Goal: Transaction & Acquisition: Purchase product/service

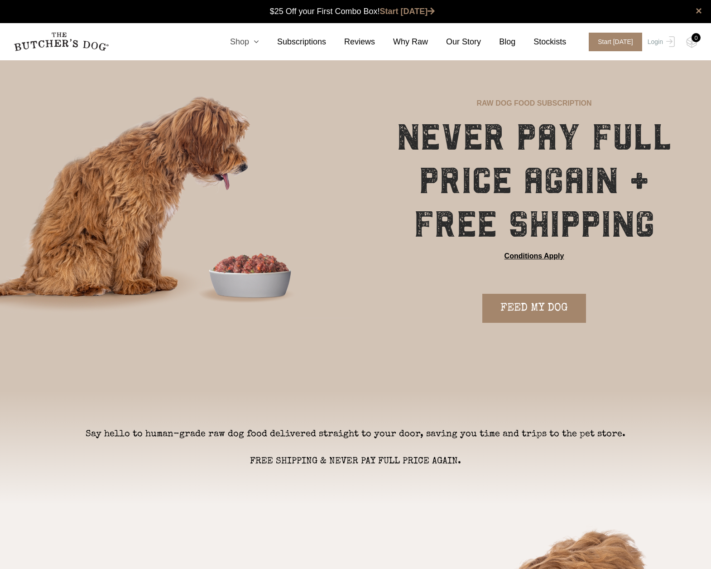
click at [253, 42] on link "Shop" at bounding box center [235, 42] width 47 height 12
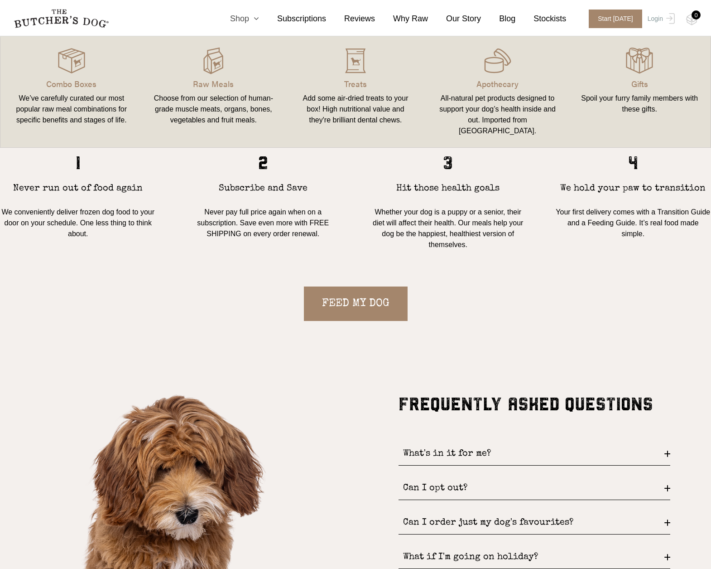
scroll to position [951, 0]
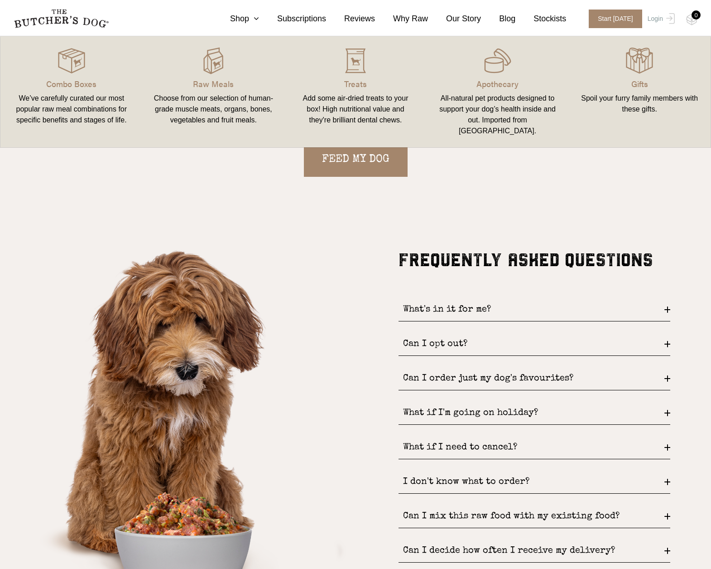
click at [671, 381] on div "FREQUENTLY ASKED QUESTIONS What's in it for me? FREE DELIVERY and never pay ful…" at bounding box center [355, 445] width 711 height 393
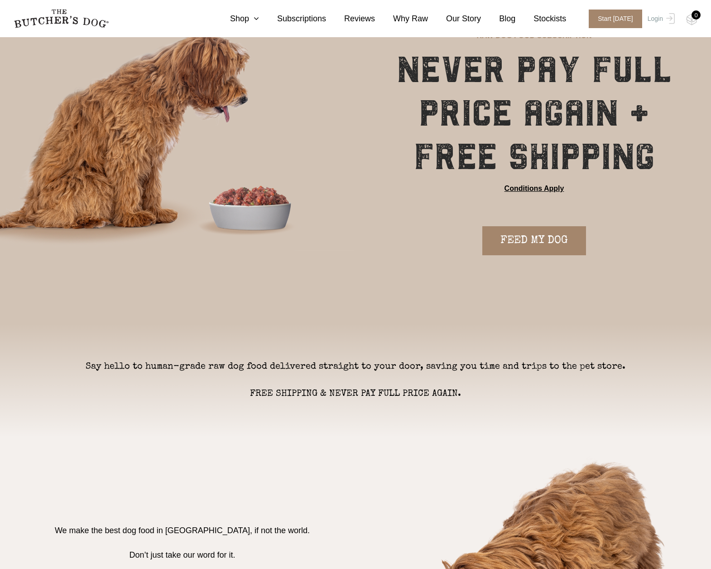
scroll to position [0, 0]
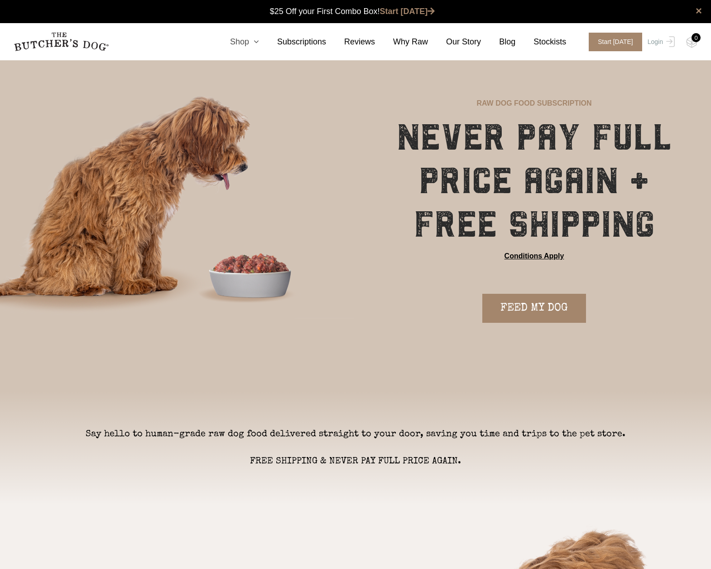
click at [252, 47] on link "Shop" at bounding box center [235, 42] width 47 height 12
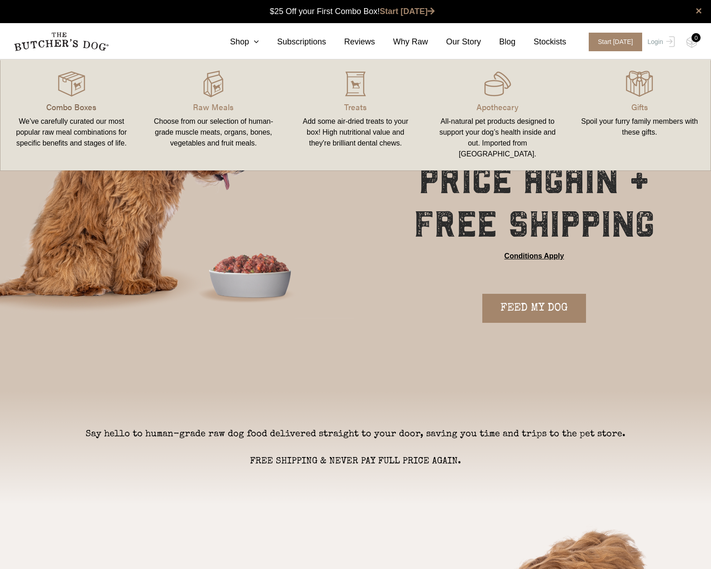
click at [69, 111] on p "Combo Boxes" at bounding box center [71, 107] width 121 height 12
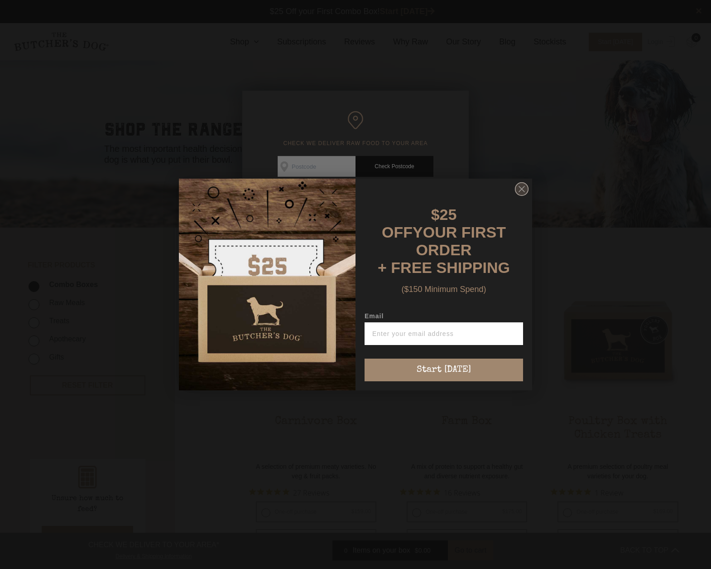
click at [521, 187] on circle "Close dialog" at bounding box center [522, 189] width 13 height 13
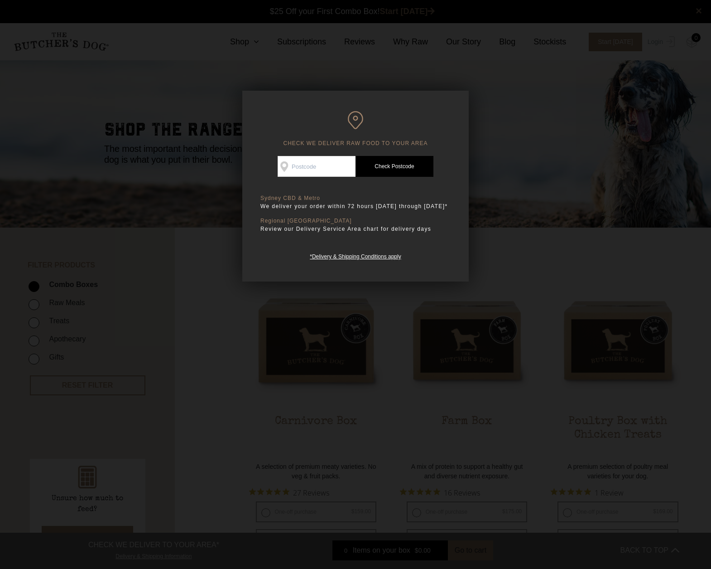
click at [323, 163] on input "Check Availability At" at bounding box center [317, 166] width 78 height 21
type input "5240"
click at [404, 171] on link "Check Postcode" at bounding box center [395, 166] width 78 height 21
